Goal: Answer question/provide support: Share knowledge or assist other users

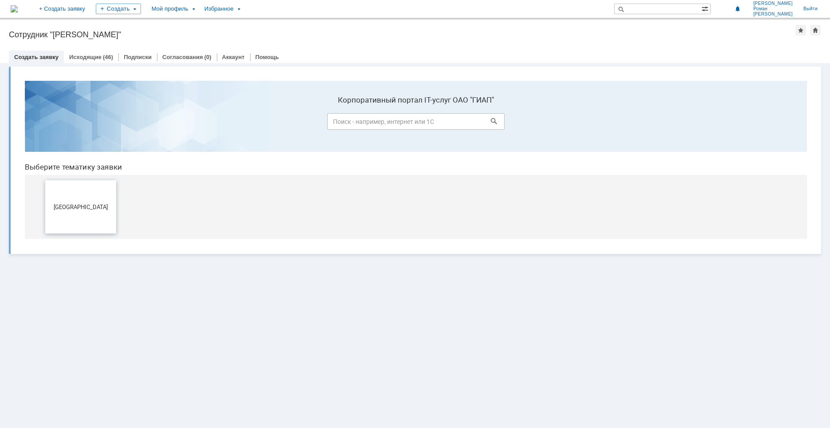
drag, startPoint x: 90, startPoint y: 193, endPoint x: 106, endPoint y: 267, distance: 75.4
click at [90, 193] on button "[GEOGRAPHIC_DATA]" at bounding box center [80, 206] width 71 height 53
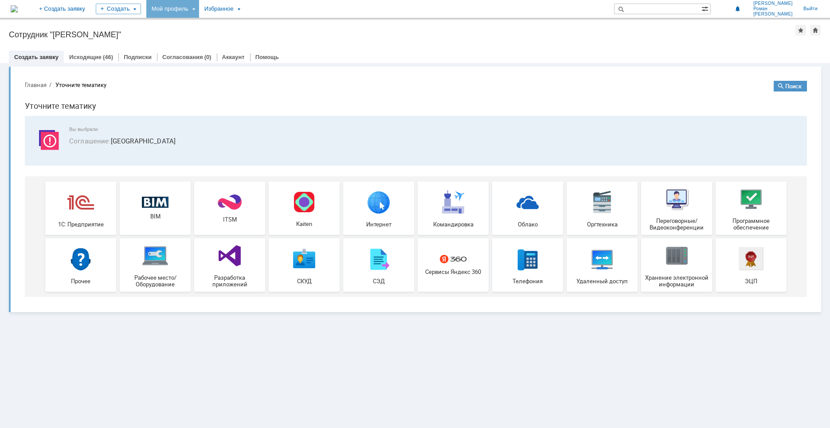
click at [199, 8] on div "Мой профиль" at bounding box center [172, 9] width 53 height 18
click at [266, 39] on link "Мои заявки" at bounding box center [252, 40] width 67 height 11
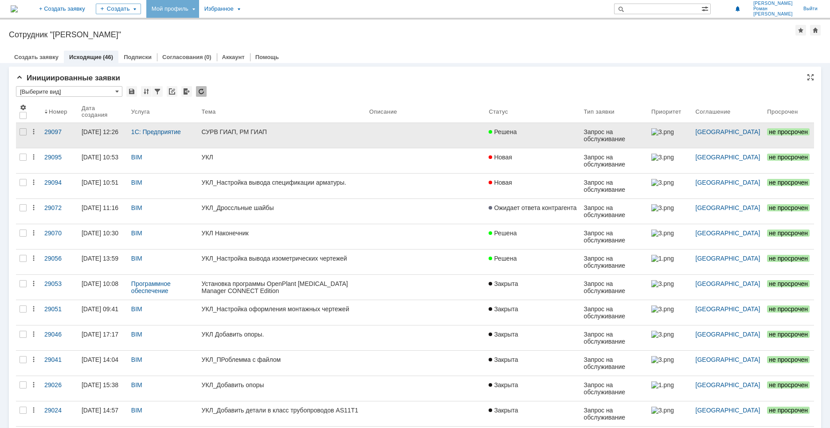
click at [252, 136] on link "СУРВ ГИАП, РМ ГИАП" at bounding box center [282, 135] width 168 height 25
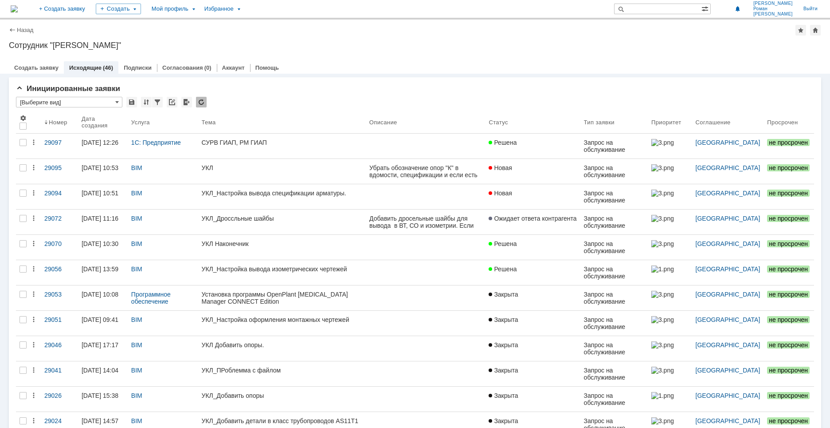
click at [291, 220] on div "УКЛ_Дроссльные шайбы" at bounding box center [282, 218] width 161 height 7
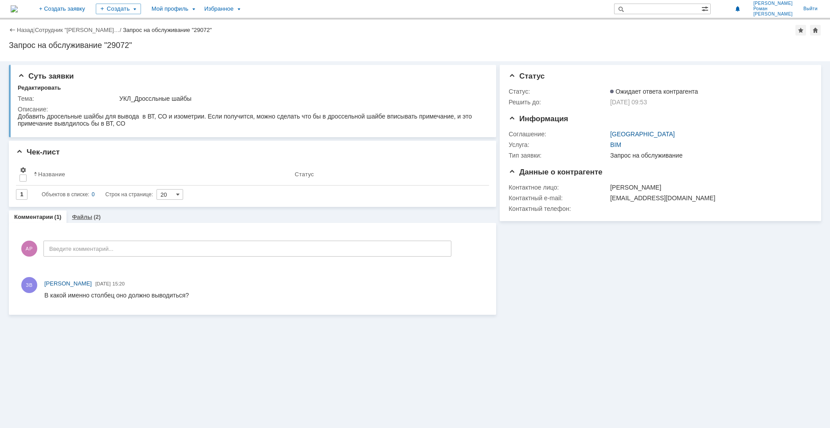
click at [85, 219] on link "Файлы" at bounding box center [82, 216] width 20 height 7
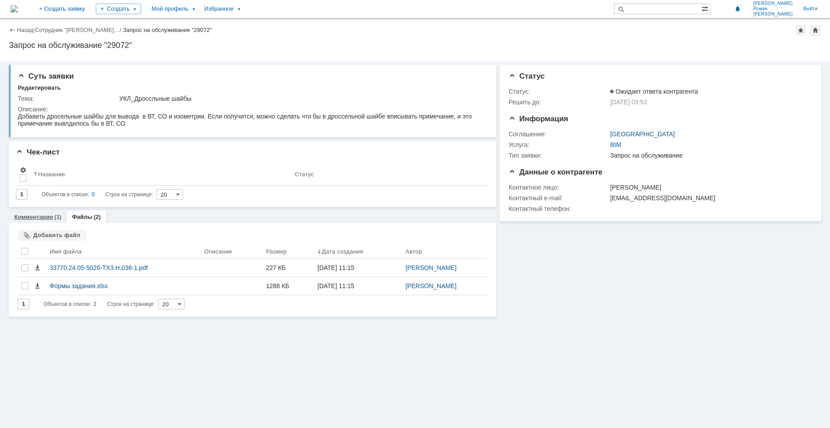
click at [44, 216] on link "Комментарии" at bounding box center [33, 216] width 39 height 7
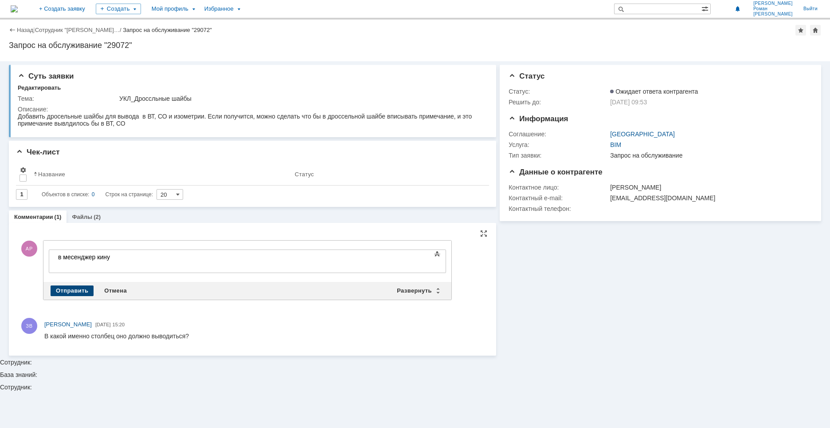
click at [75, 286] on div "Отправить" at bounding box center [72, 290] width 43 height 11
